Goal: Information Seeking & Learning: Learn about a topic

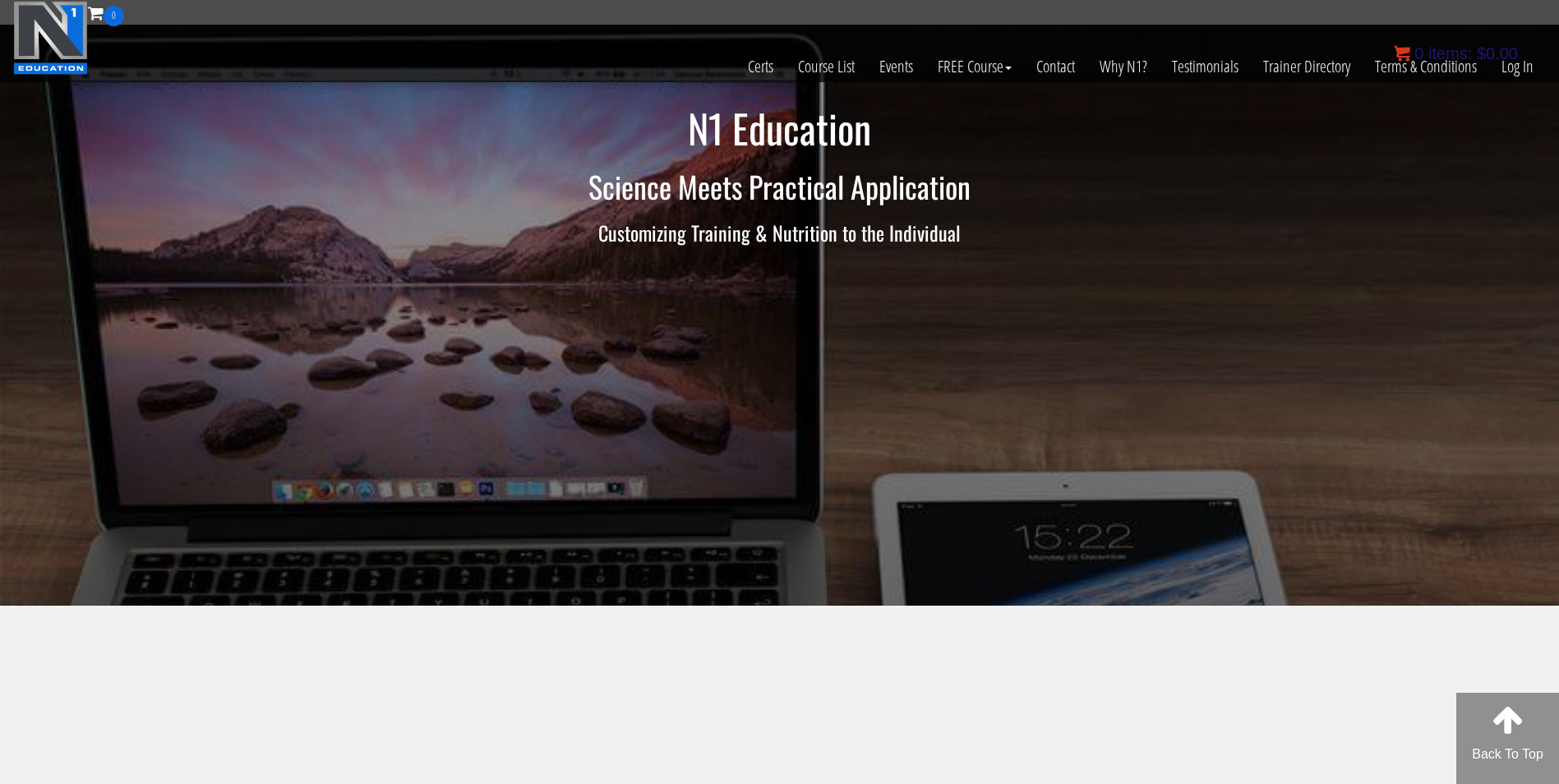
click at [1518, 53] on bdi "$ 0.00" at bounding box center [1497, 53] width 41 height 18
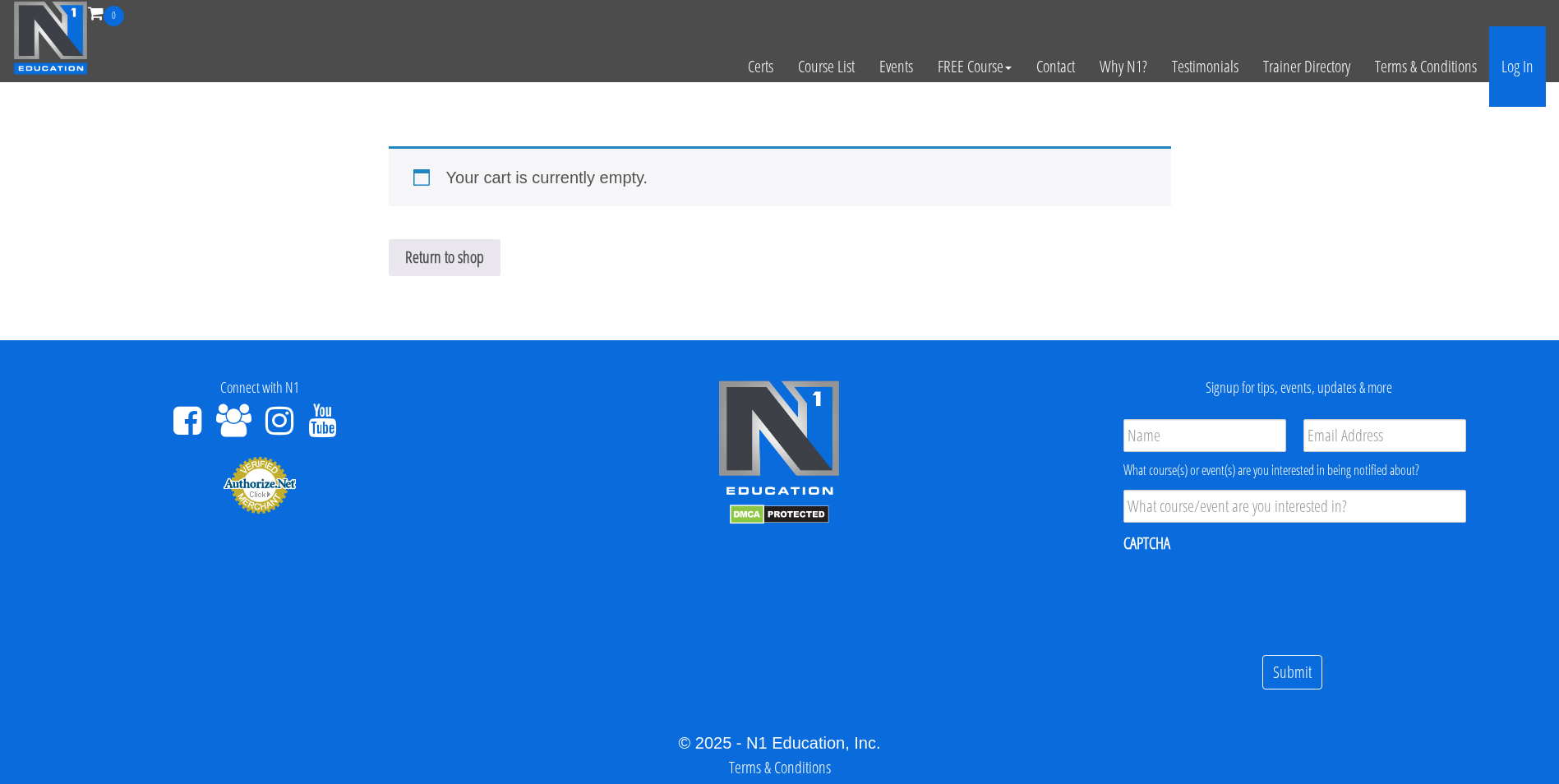
click at [1497, 85] on link "Log In" at bounding box center [1518, 66] width 57 height 80
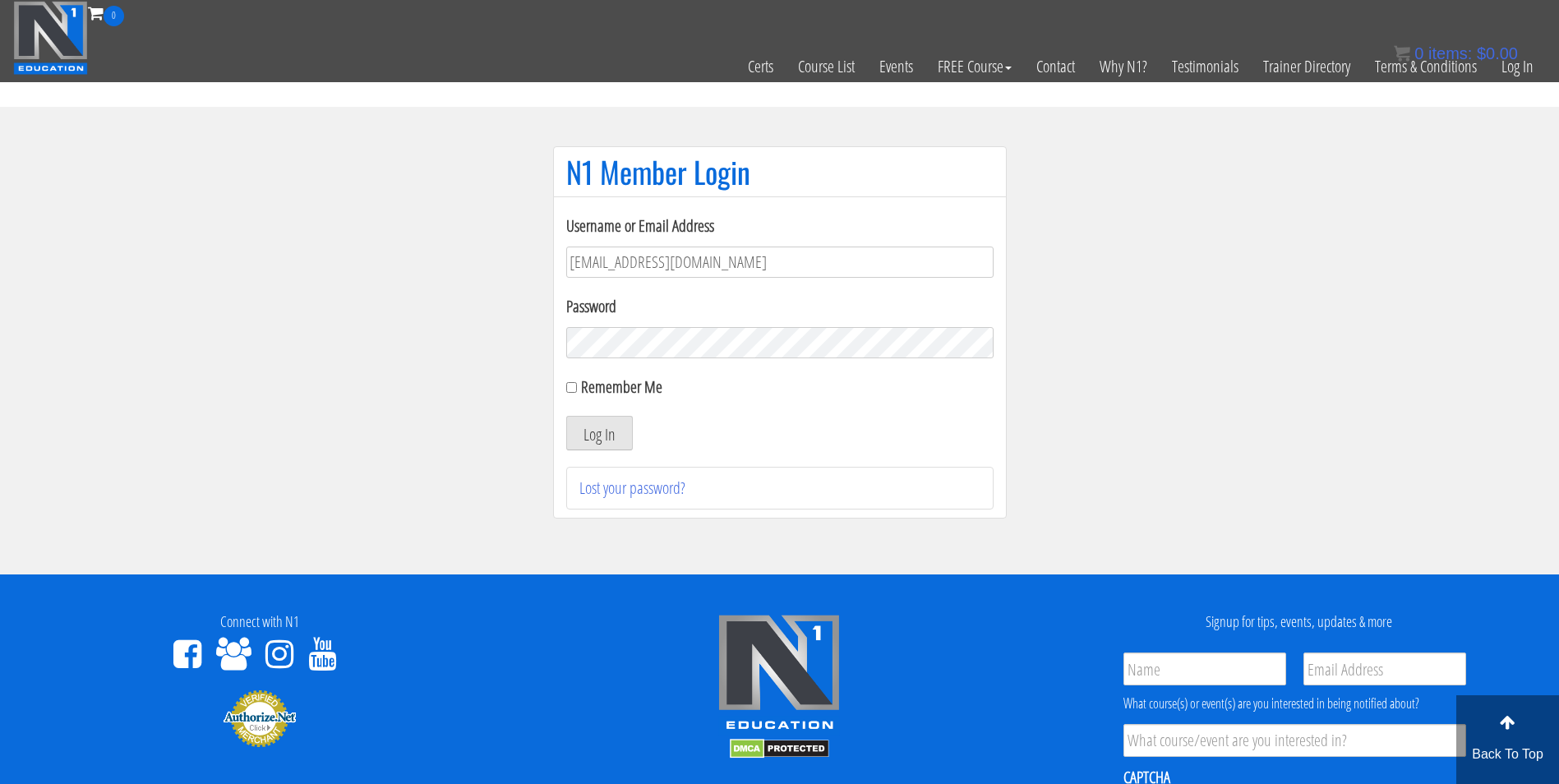
type input "darrennuzzo@gmail.com"
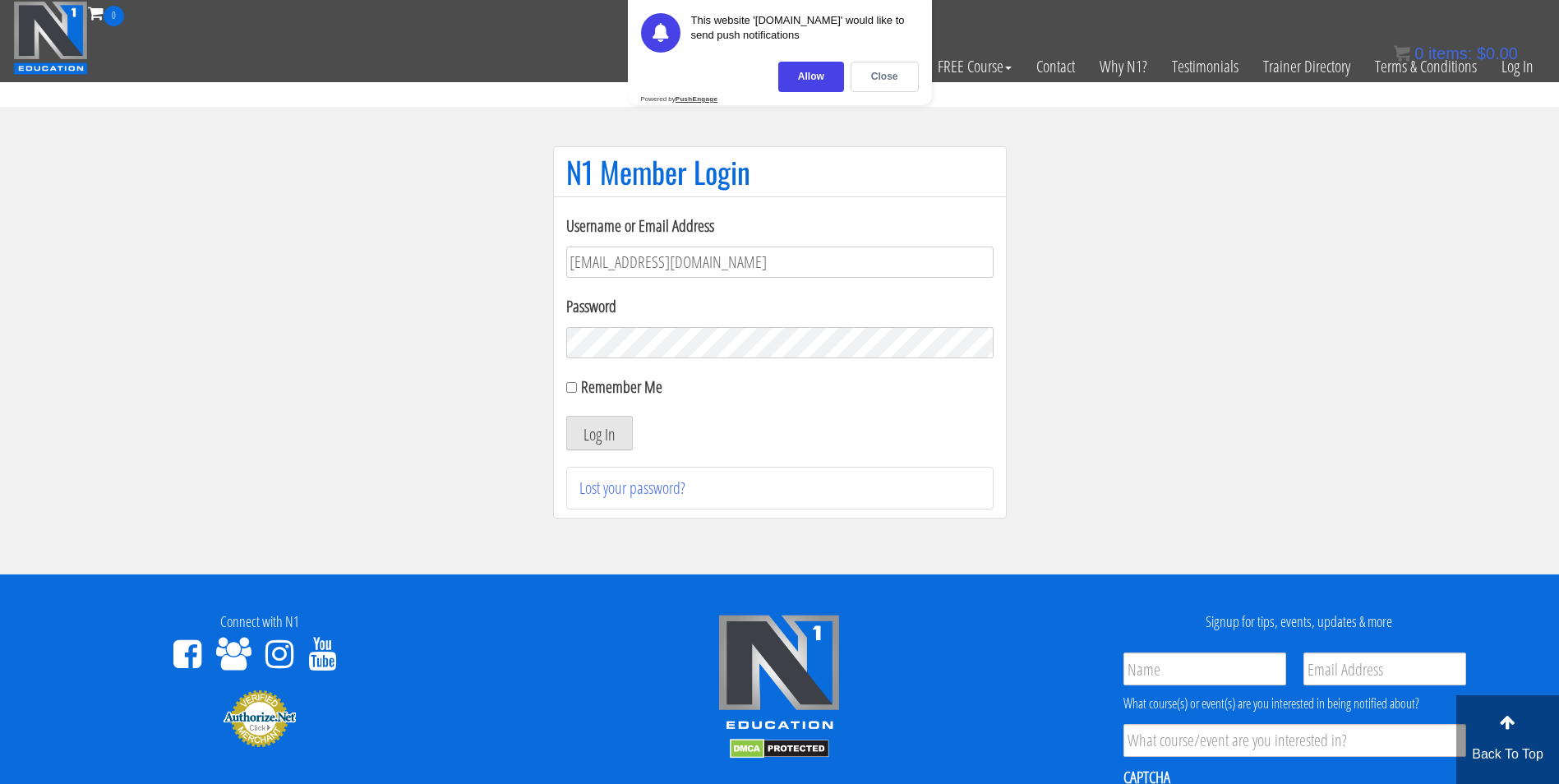
click at [566, 415] on button "Log In" at bounding box center [600, 432] width 67 height 34
click at [812, 81] on div "Allow" at bounding box center [811, 76] width 66 height 30
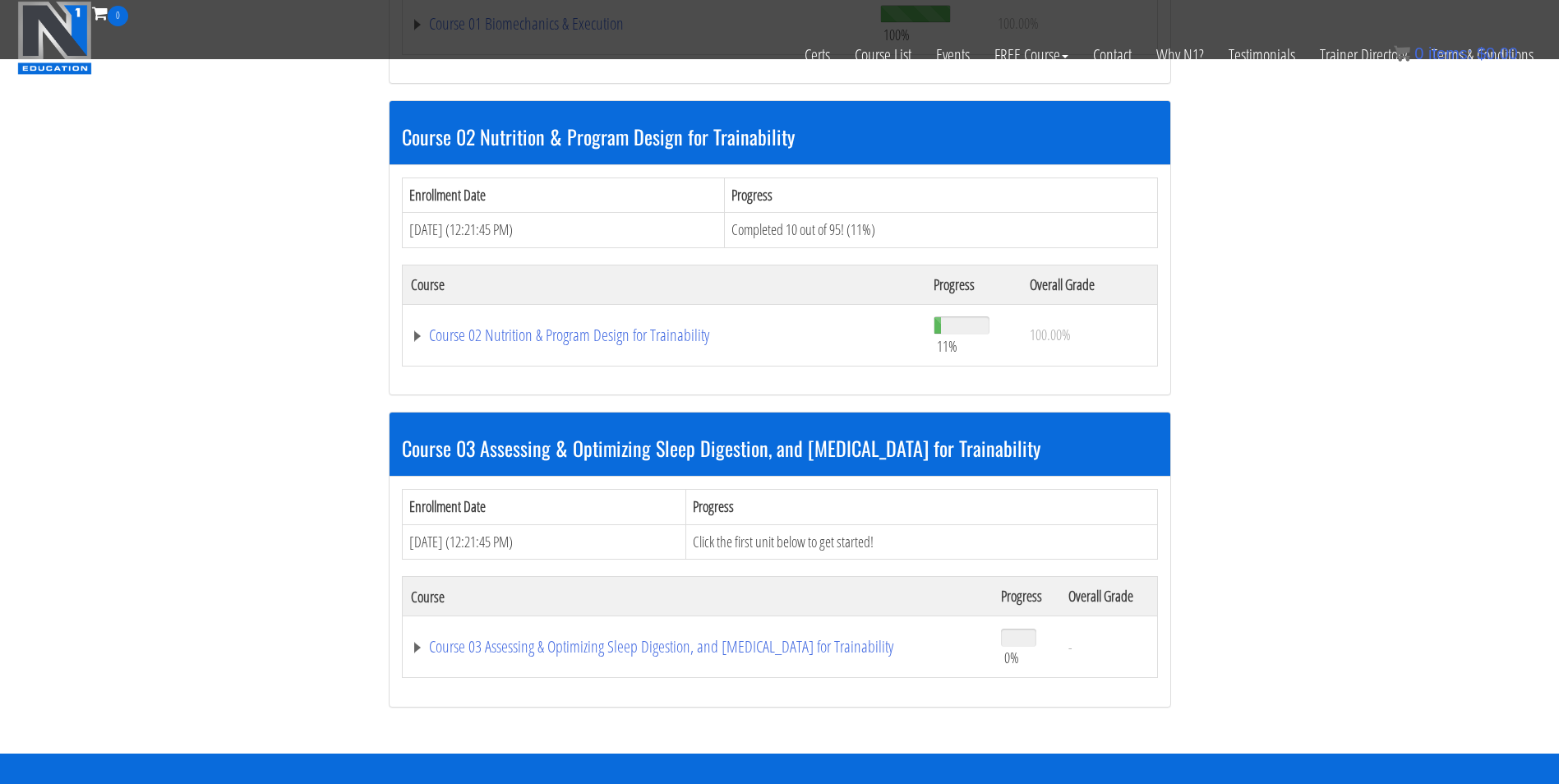
scroll to position [764, 0]
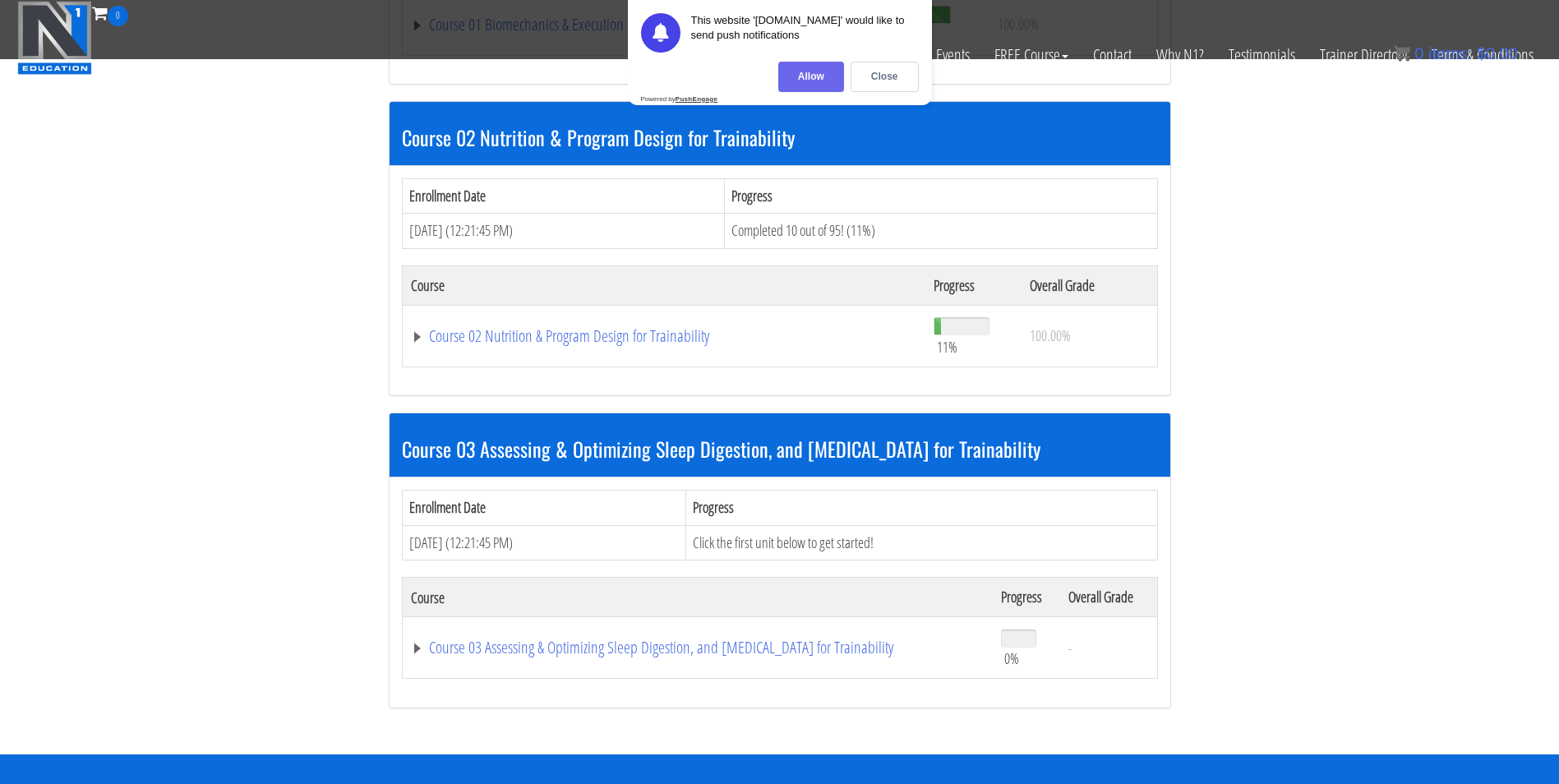
click at [795, 74] on div "Allow" at bounding box center [811, 76] width 66 height 30
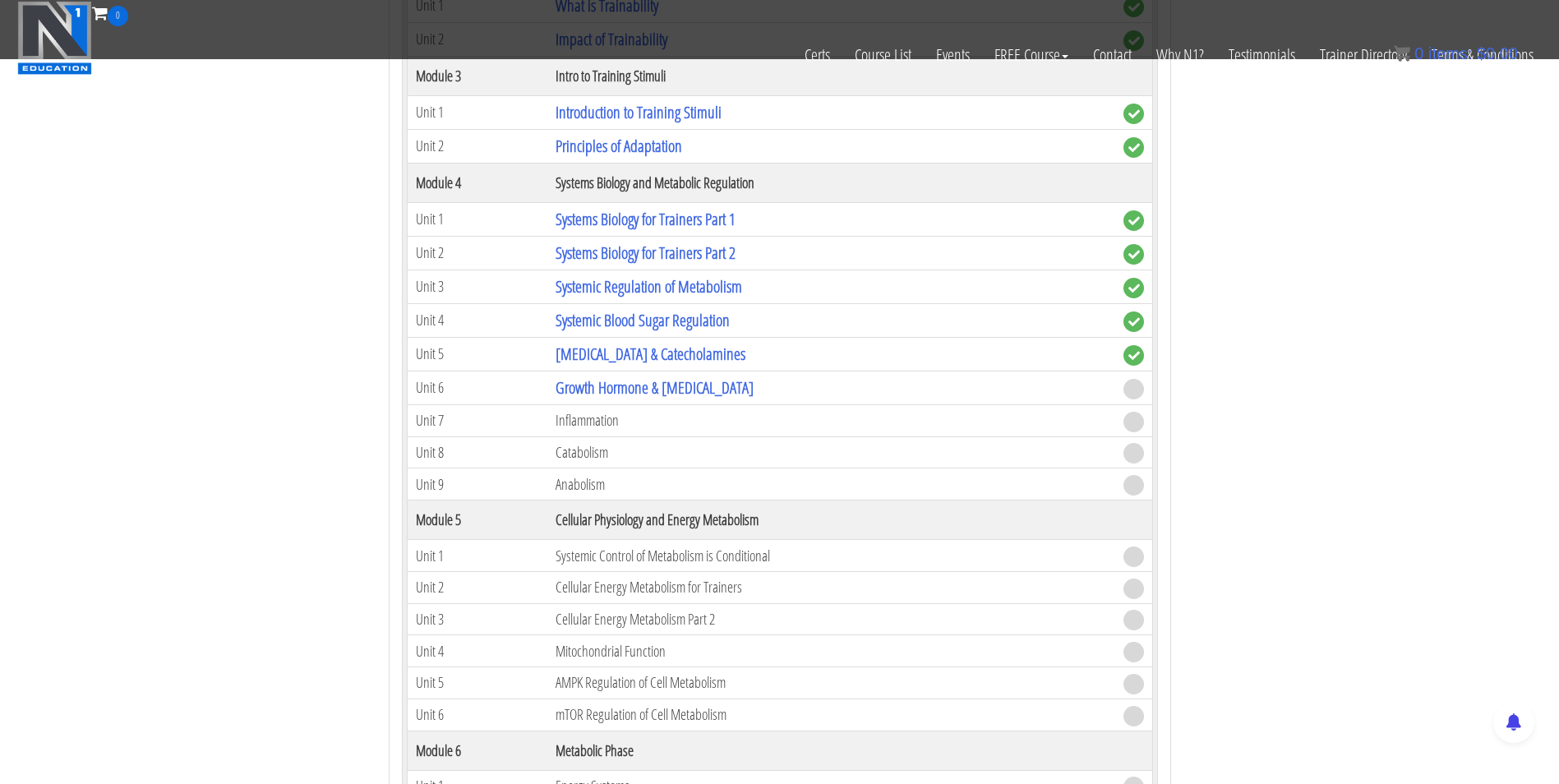
scroll to position [1293, 0]
click at [602, 393] on link "Growth Hormone & Thyroid Hormone" at bounding box center [654, 388] width 199 height 22
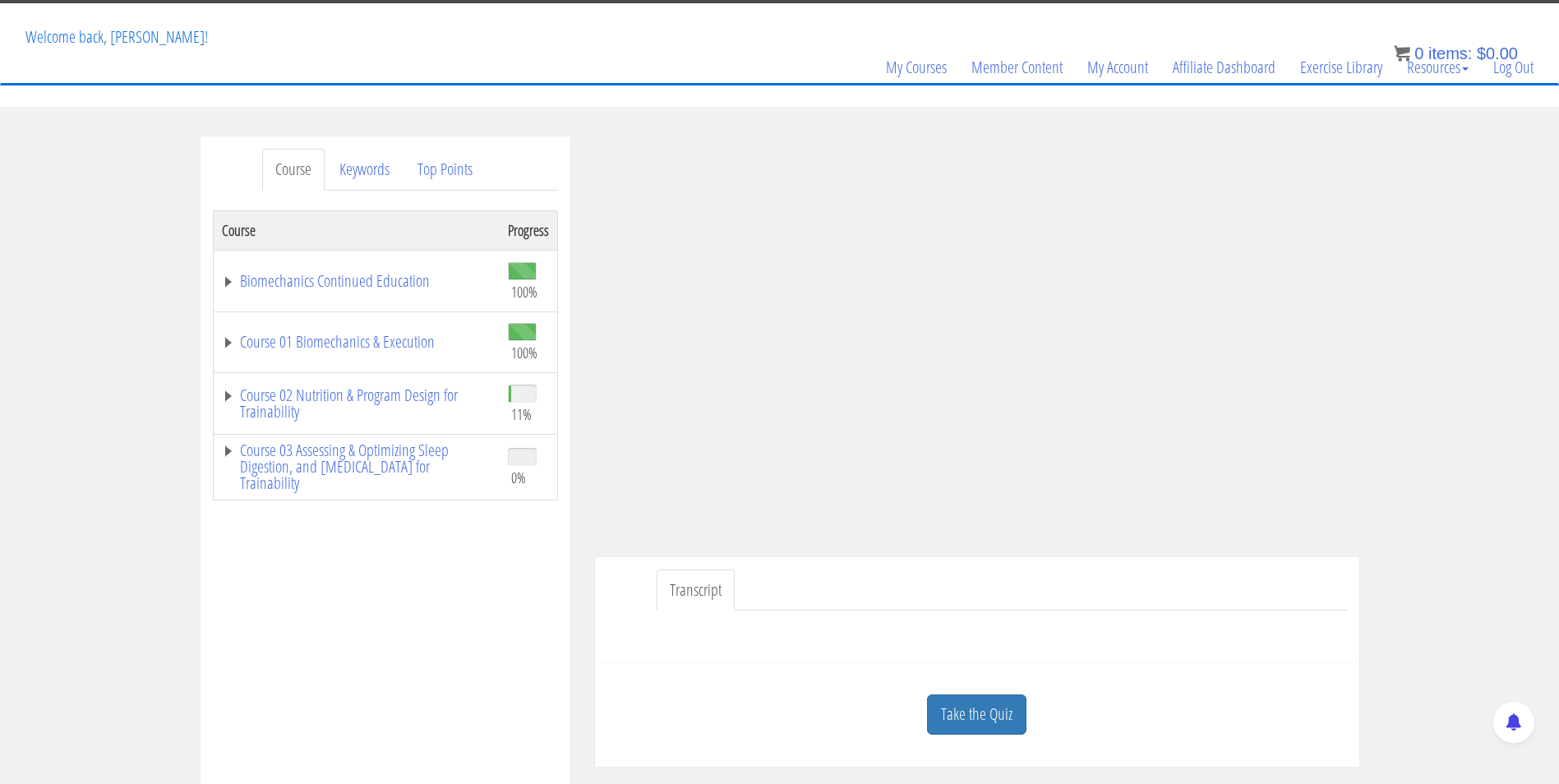
scroll to position [80, 0]
click at [988, 720] on link "Take the Quiz" at bounding box center [977, 713] width 100 height 40
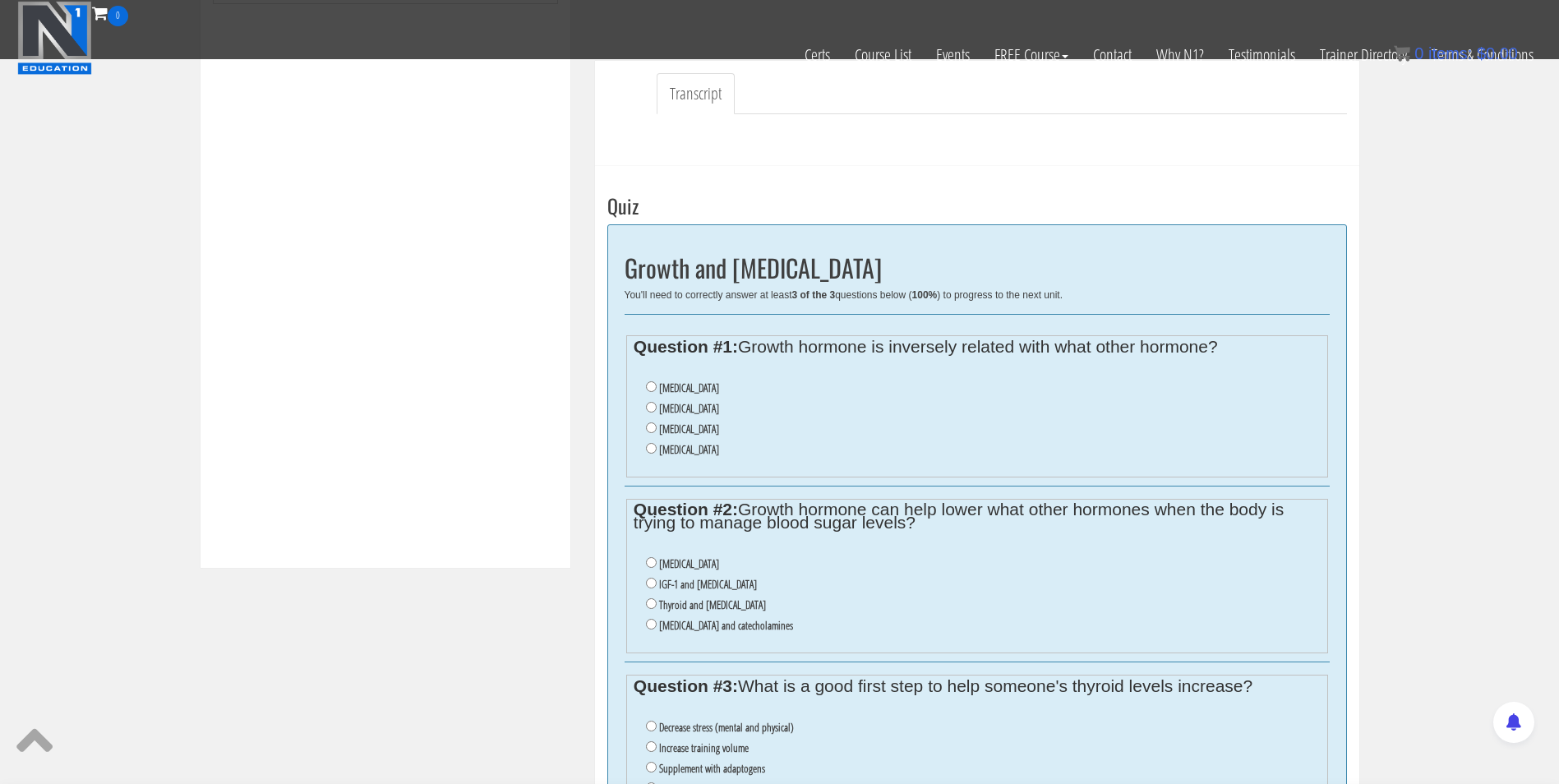
scroll to position [472, 0]
click at [647, 404] on input "Insulin" at bounding box center [651, 406] width 11 height 11
radio input "true"
click at [651, 622] on input "Cortisol and catecholamines" at bounding box center [651, 623] width 11 height 11
radio input "true"
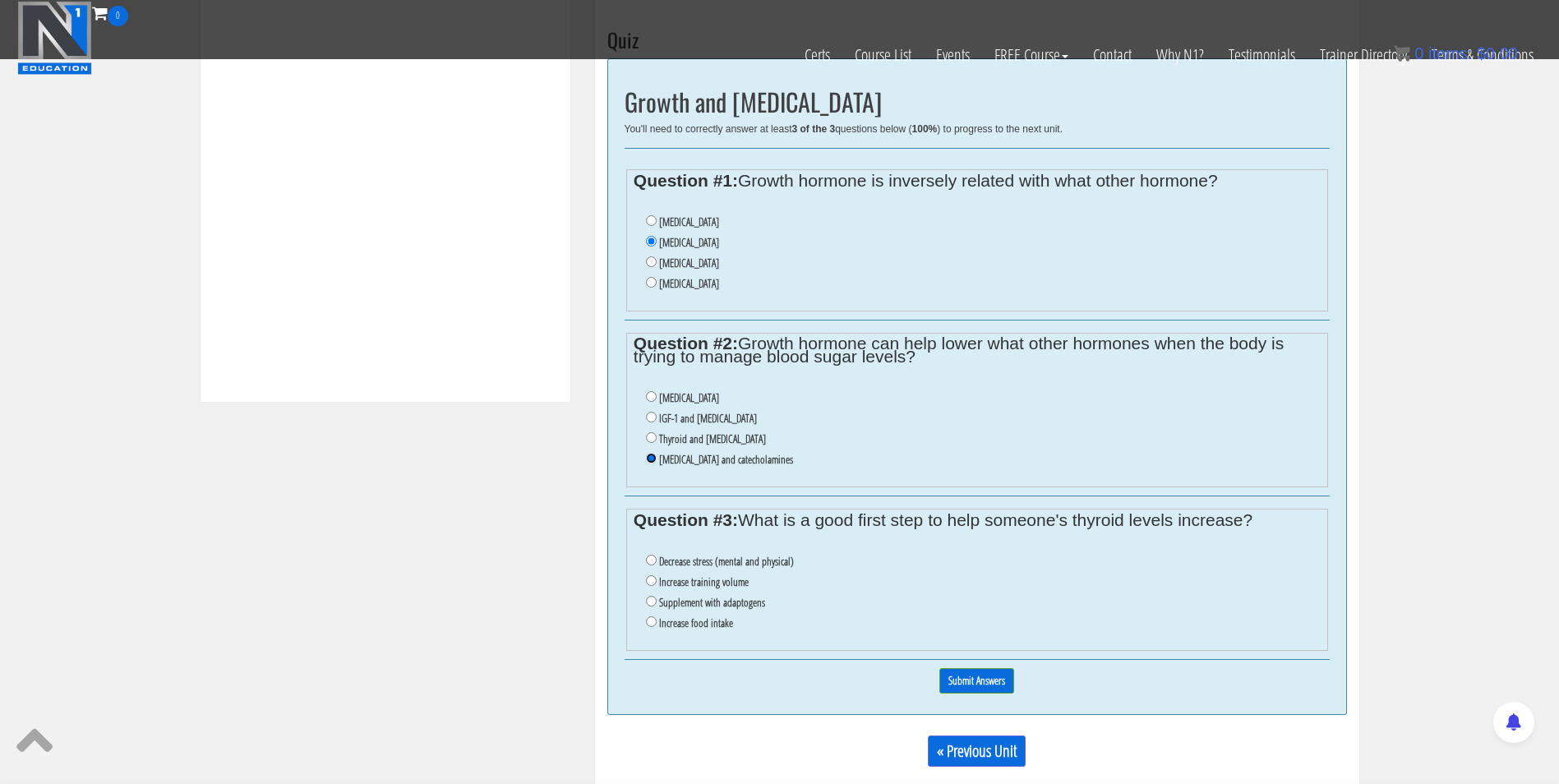
scroll to position [636, 0]
click at [647, 553] on li "Decrease stress (mental and physical)" at bounding box center [983, 562] width 674 height 21
click at [647, 560] on input "Decrease stress (mental and physical)" at bounding box center [651, 560] width 11 height 11
radio input "true"
click at [982, 682] on input "Submit Answers" at bounding box center [977, 681] width 74 height 25
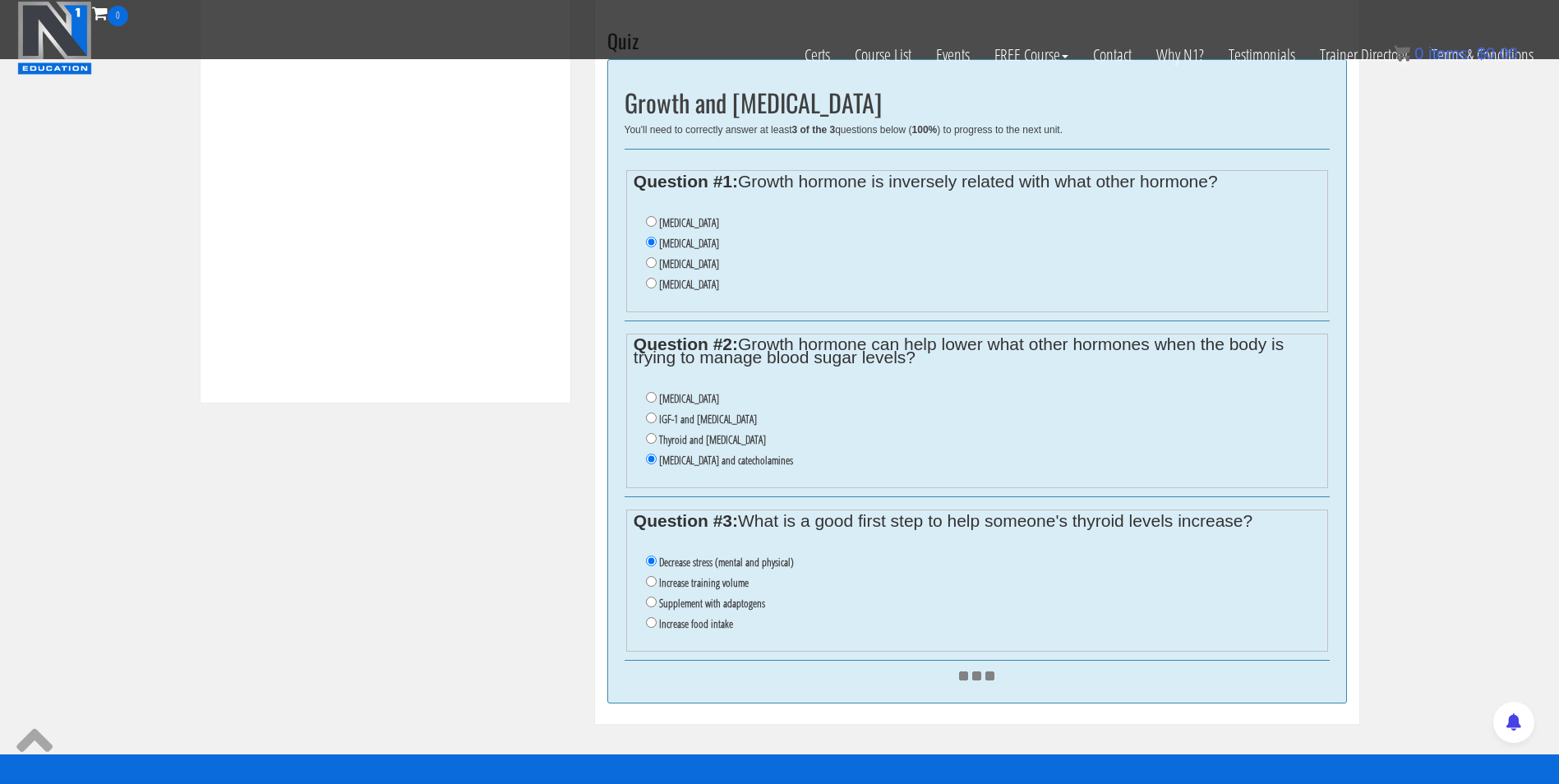
scroll to position [585, 0]
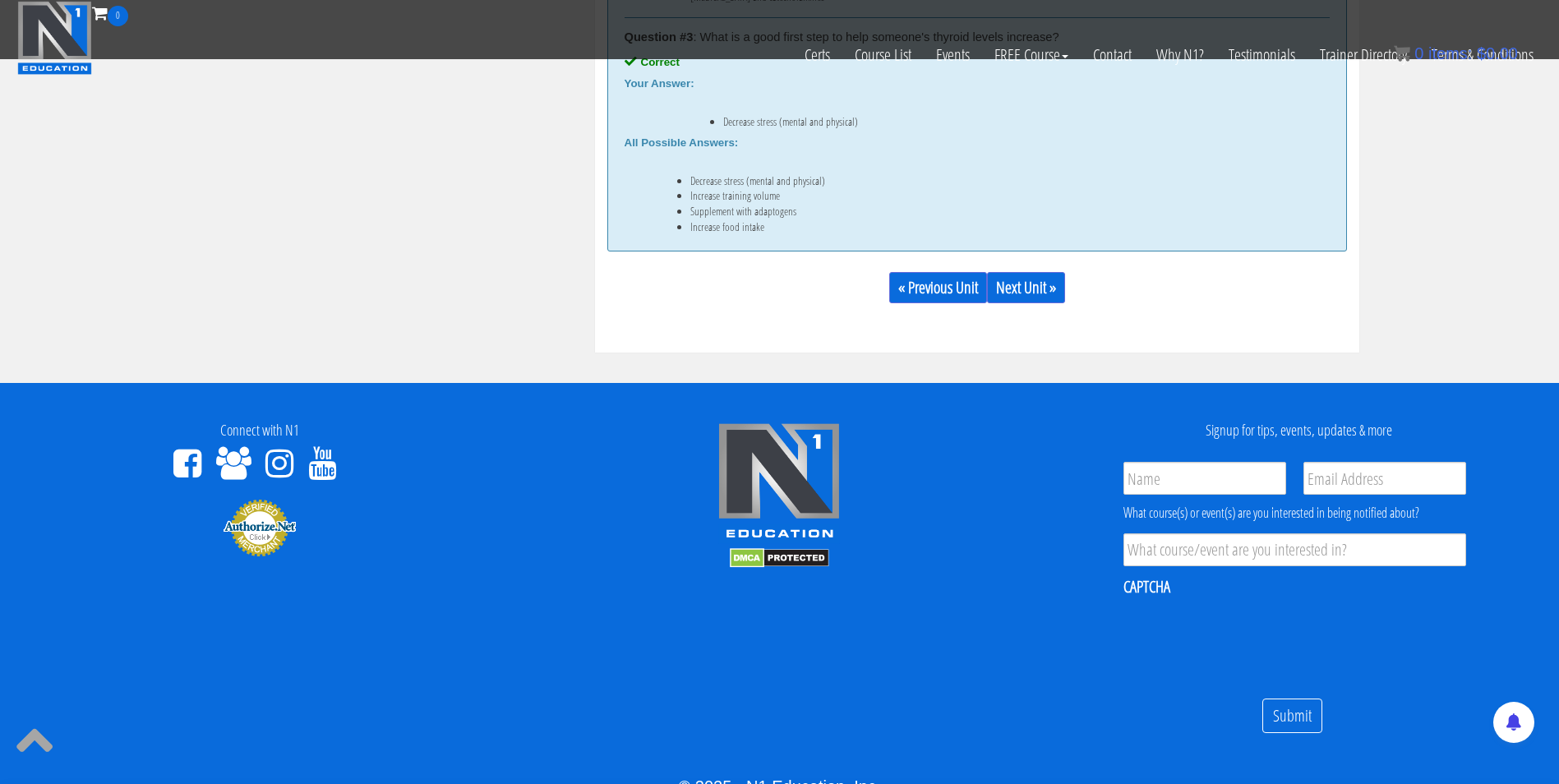
scroll to position [1336, 0]
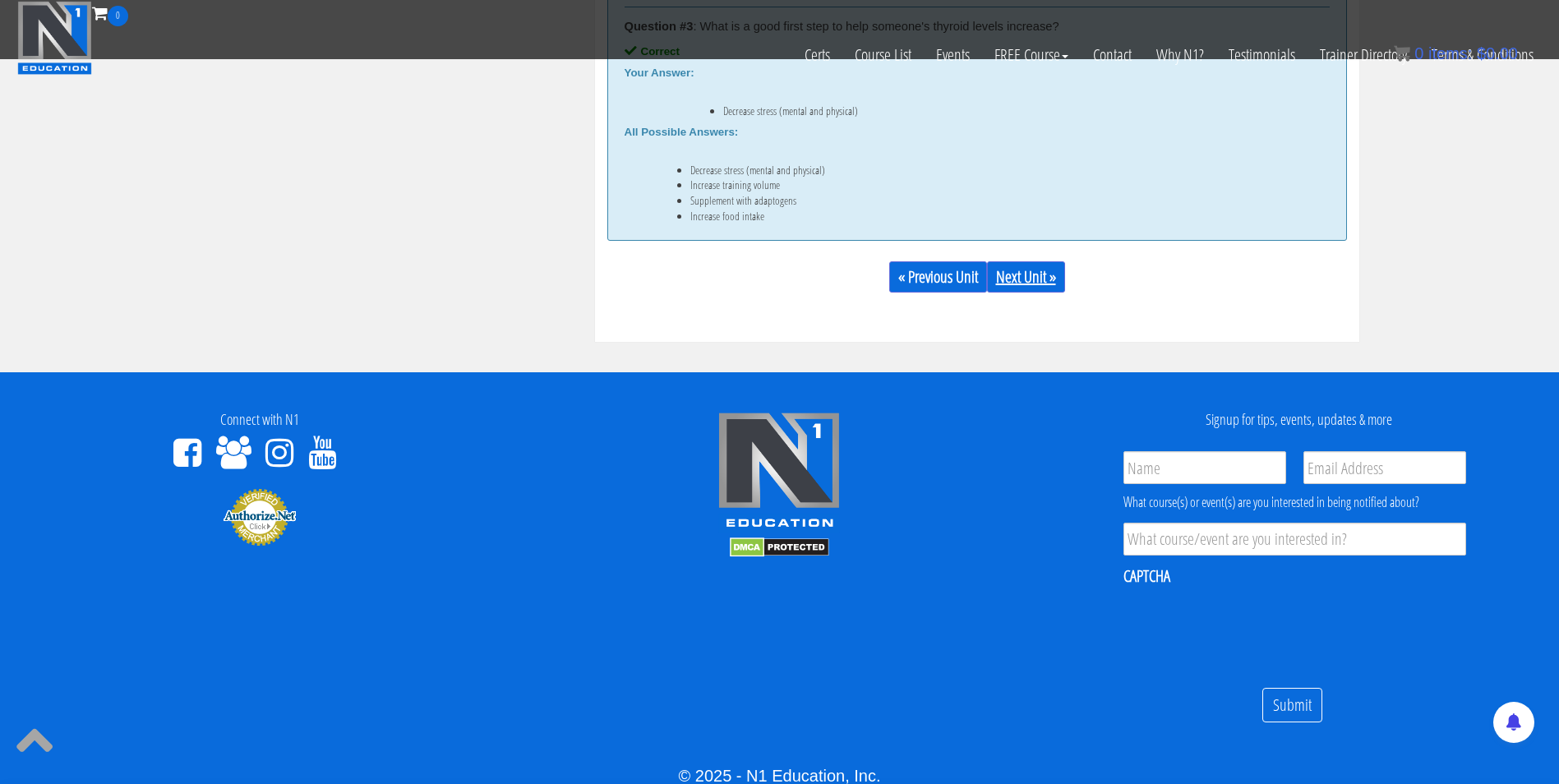
click at [1033, 274] on link "Next Unit »" at bounding box center [1026, 277] width 78 height 31
